Goal: Transaction & Acquisition: Purchase product/service

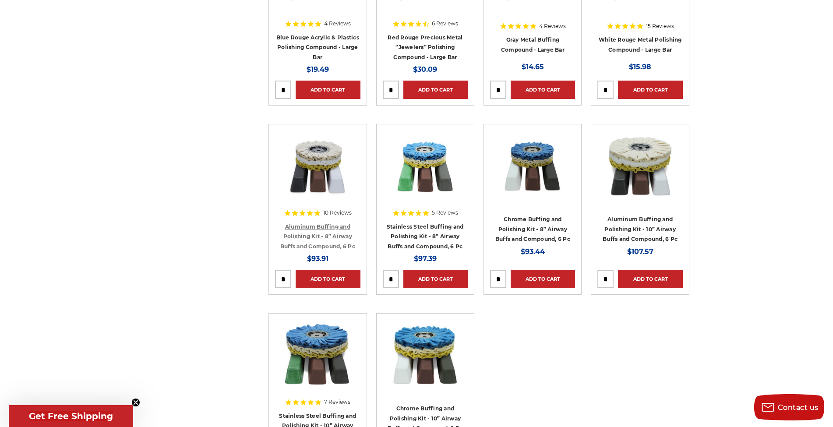
scroll to position [452, 0]
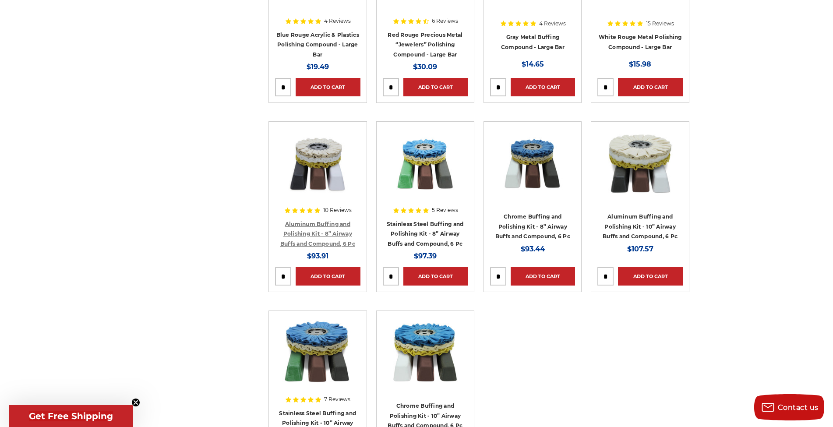
click at [311, 233] on link "Aluminum Buffing and Polishing Kit - 8” Airway Buffs and Compound, 6 Pc" at bounding box center [317, 234] width 75 height 26
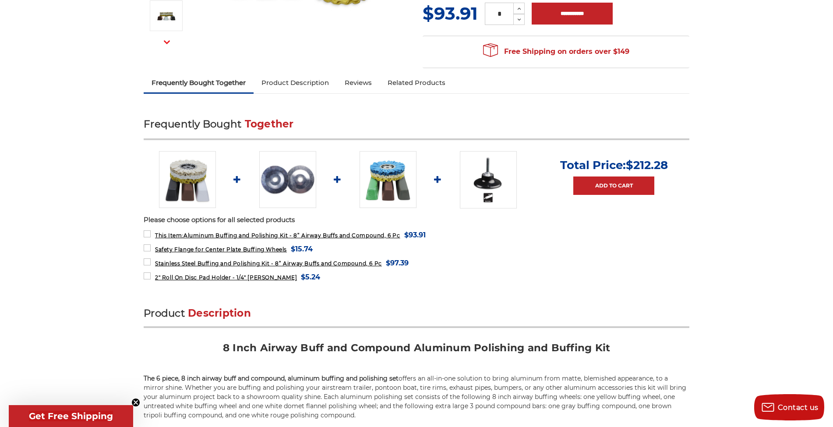
scroll to position [240, 0]
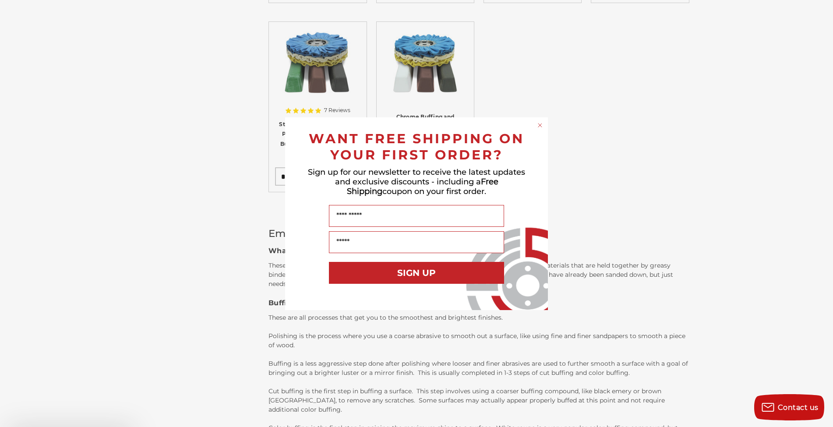
scroll to position [774, 0]
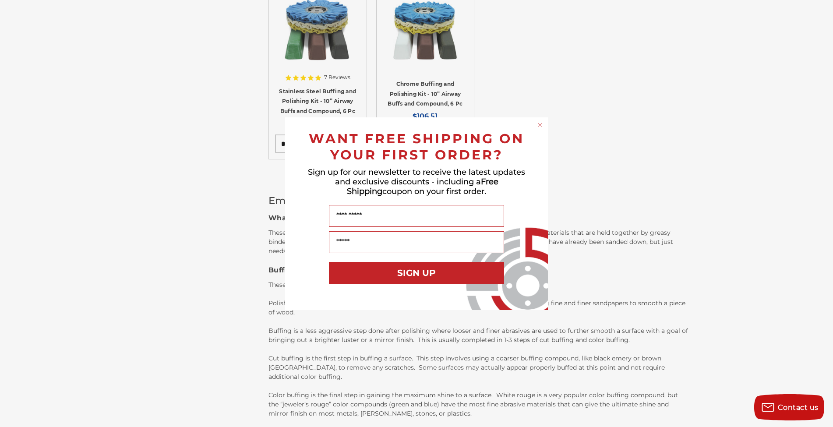
click at [543, 126] on circle "Close dialog" at bounding box center [540, 125] width 8 height 8
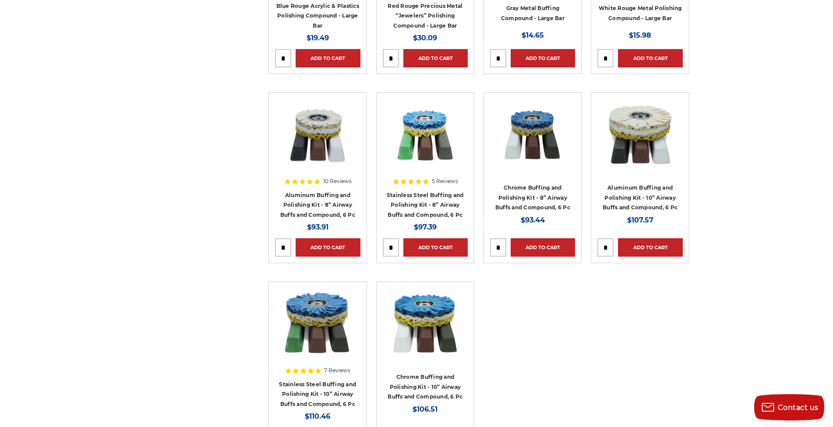
scroll to position [480, 0]
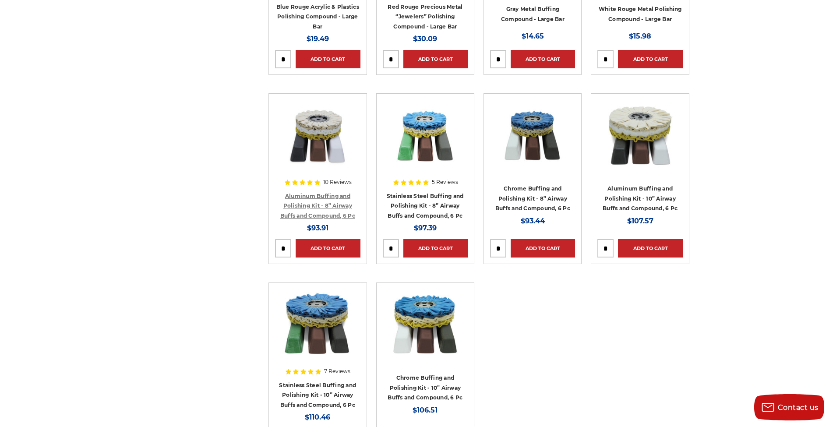
click at [308, 202] on link "Aluminum Buffing and Polishing Kit - 8” Airway Buffs and Compound, 6 Pc" at bounding box center [317, 206] width 75 height 26
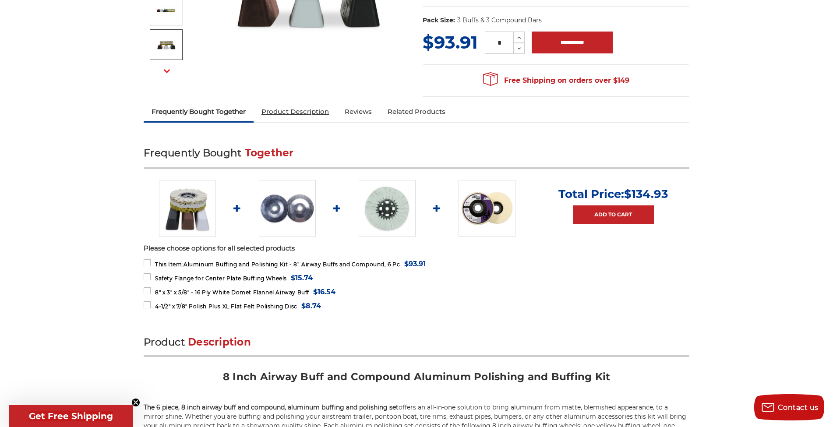
scroll to position [212, 0]
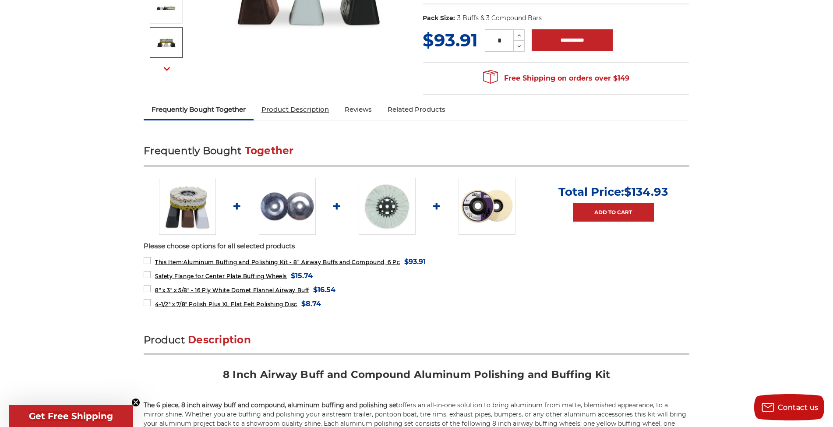
click at [303, 113] on link "Product Description" at bounding box center [295, 109] width 83 height 19
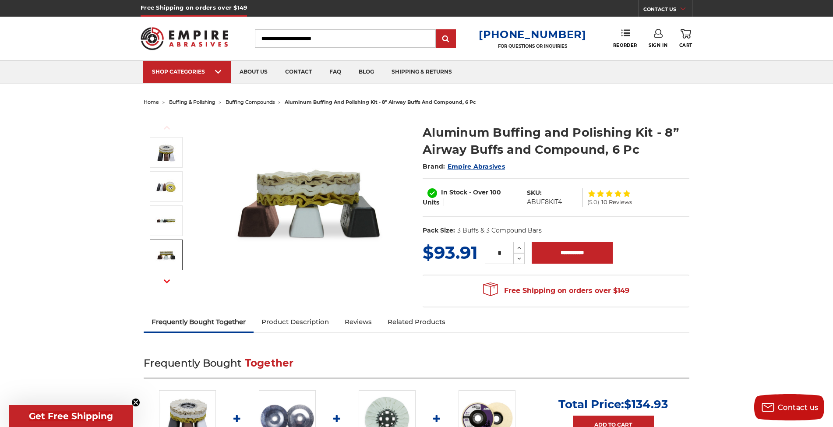
scroll to position [0, 0]
